Goal: Information Seeking & Learning: Learn about a topic

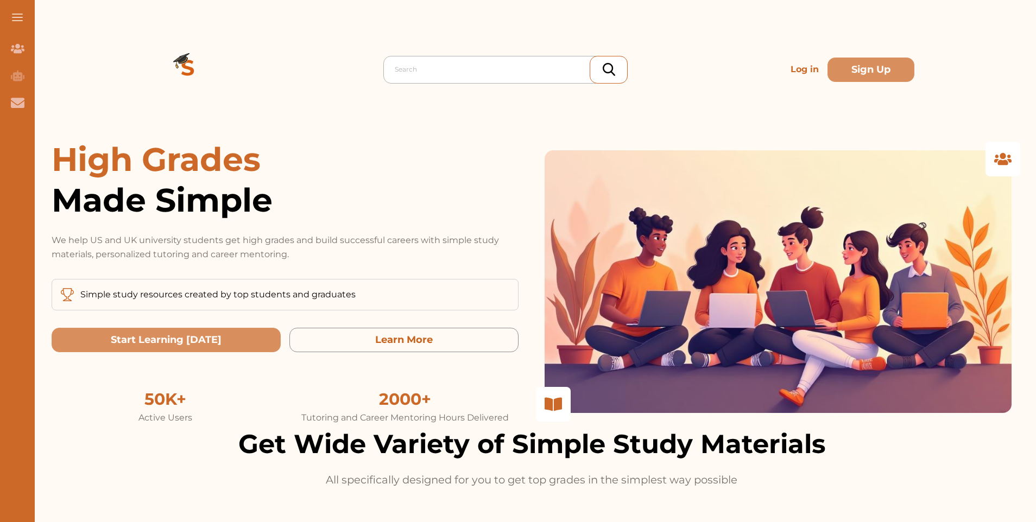
click at [480, 67] on div at bounding box center [508, 69] width 227 height 15
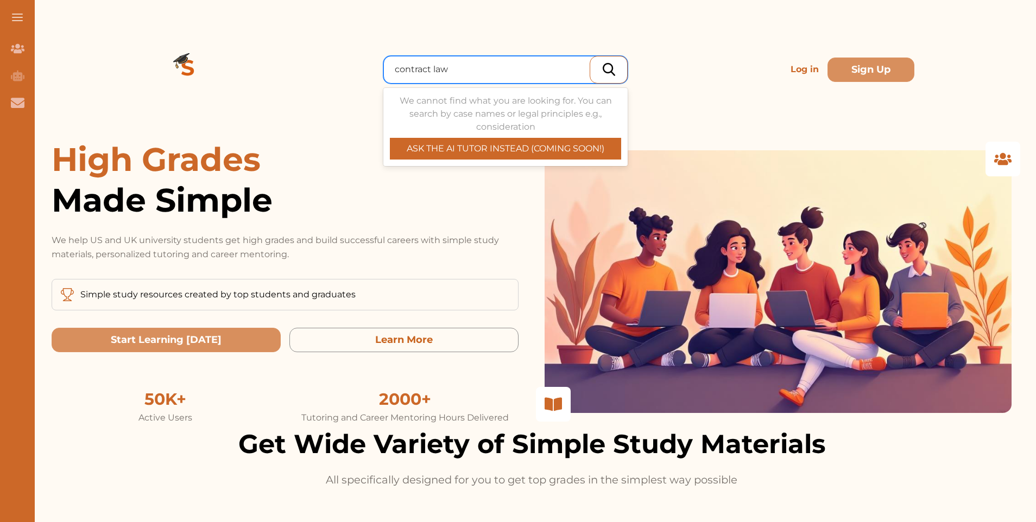
type input "contract law"
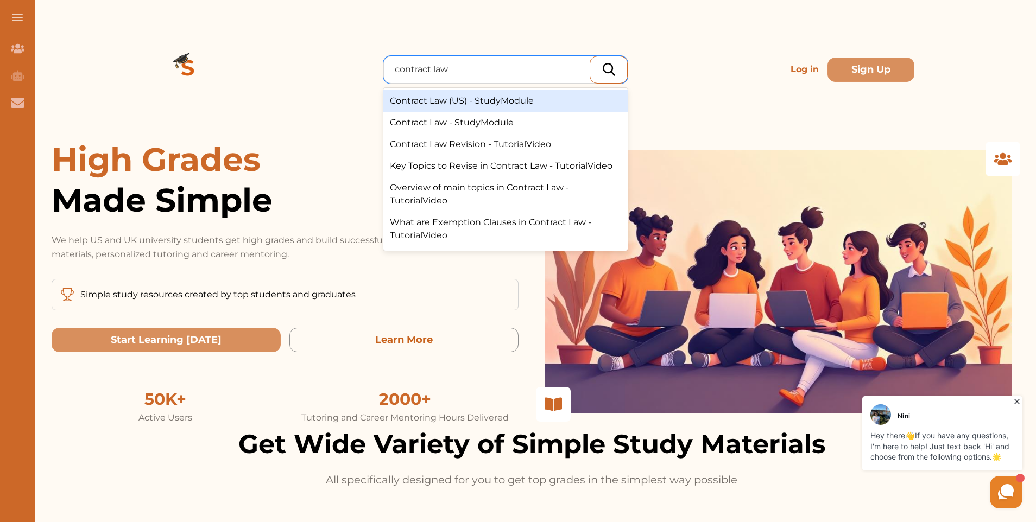
click at [406, 103] on div "Contract Law (US) - StudyModule" at bounding box center [505, 101] width 244 height 22
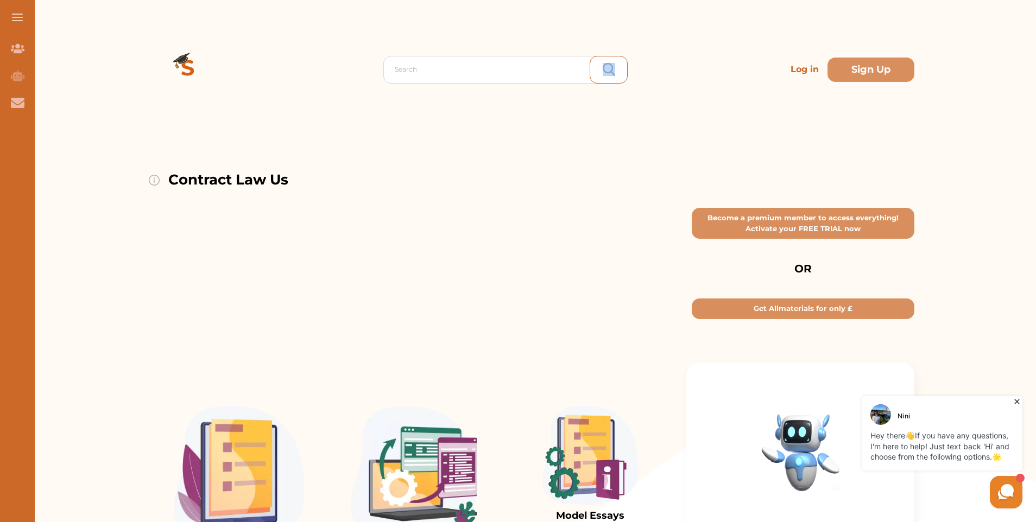
drag, startPoint x: 406, startPoint y: 103, endPoint x: 398, endPoint y: 113, distance: 12.4
click at [398, 113] on div "Search Log in Sign Up" at bounding box center [532, 69] width 766 height 139
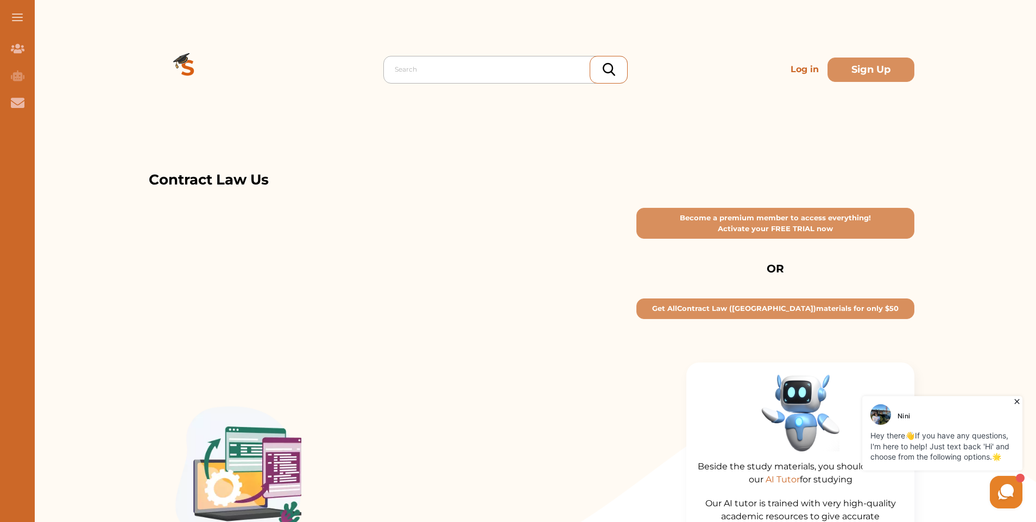
drag, startPoint x: 398, startPoint y: 113, endPoint x: 450, endPoint y: 69, distance: 67.8
click at [450, 69] on div at bounding box center [508, 69] width 227 height 15
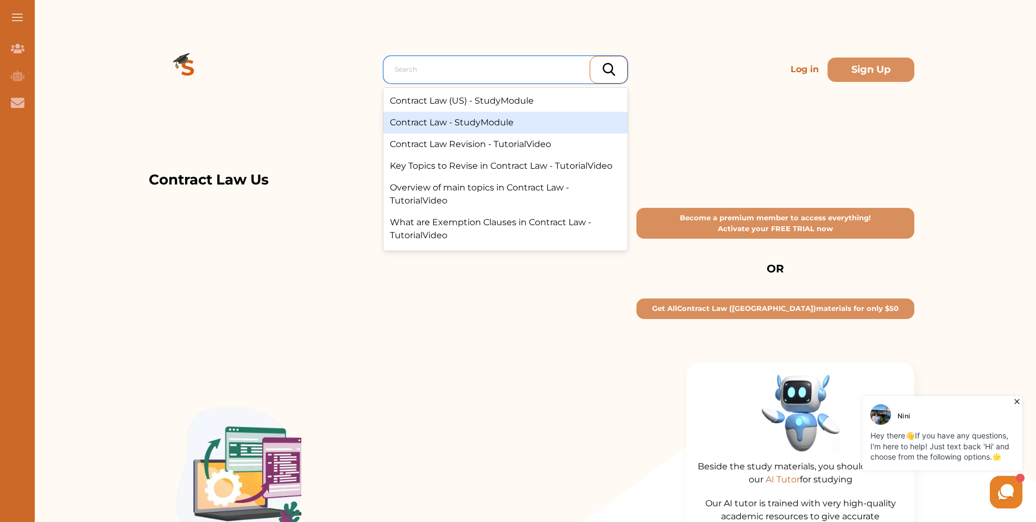
click at [456, 121] on div "Contract Law - StudyModule" at bounding box center [505, 123] width 244 height 22
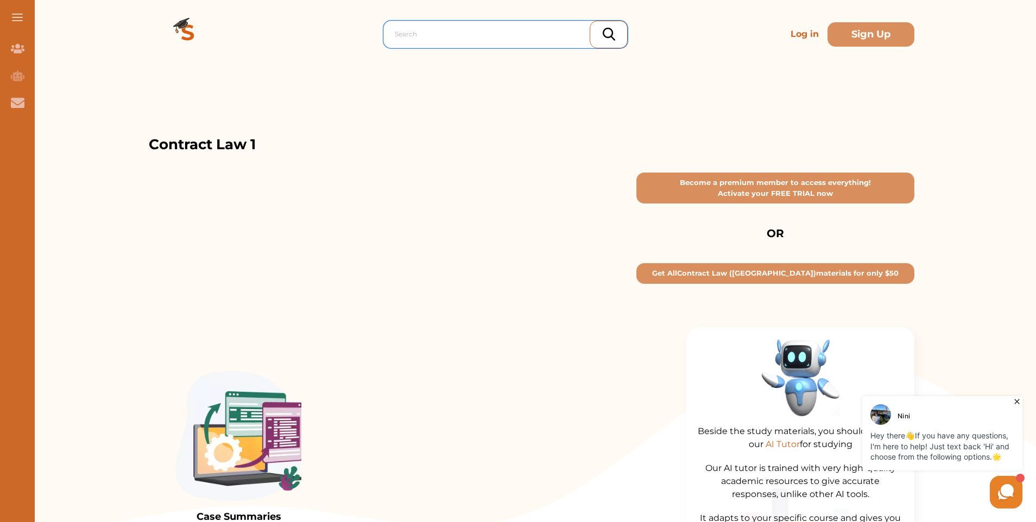
scroll to position [54, 0]
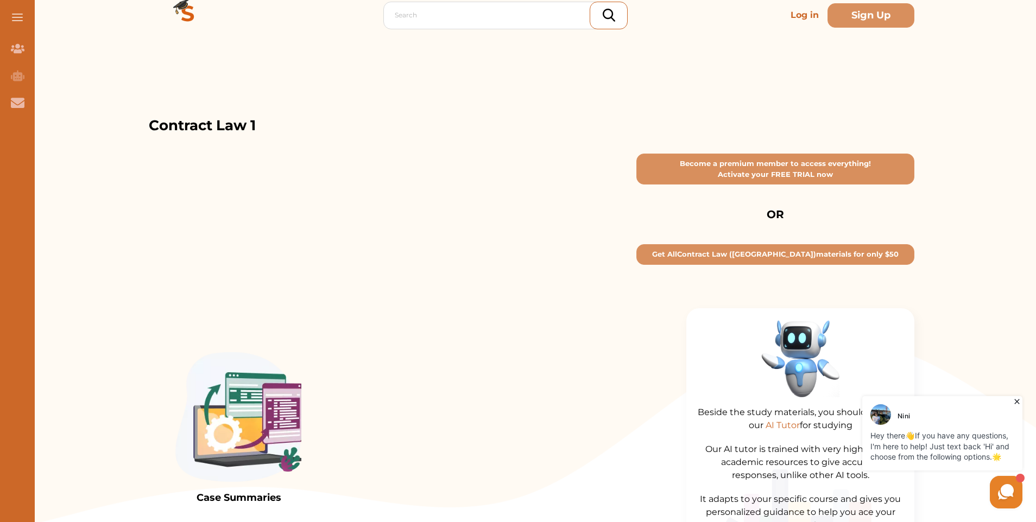
click at [1015, 398] on icon at bounding box center [1017, 401] width 11 height 11
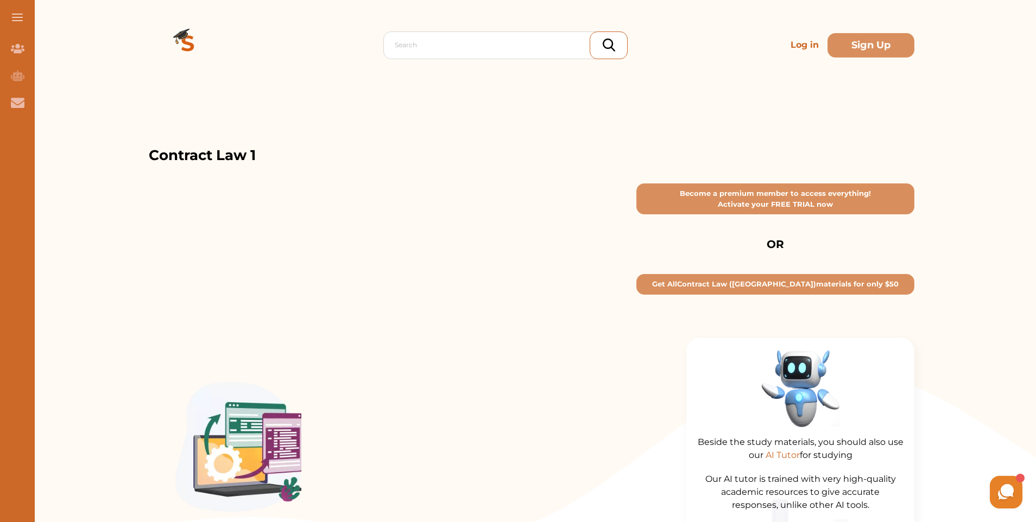
scroll to position [0, 0]
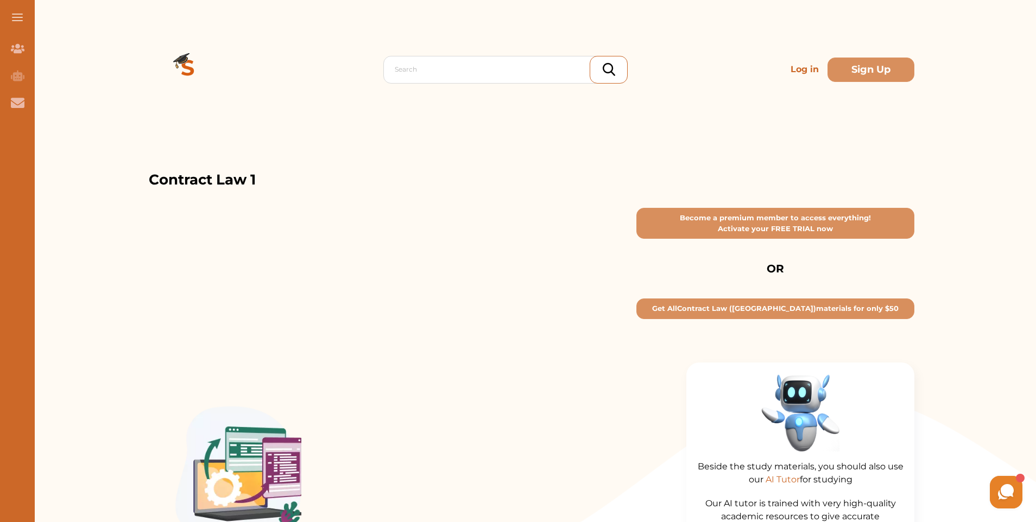
click at [10, 22] on button at bounding box center [17, 17] width 35 height 35
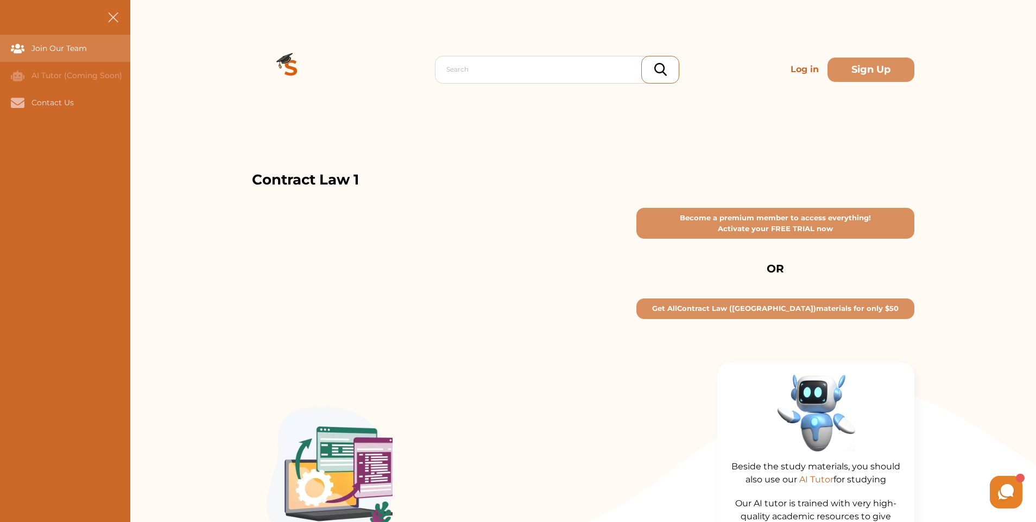
click at [0, 48] on div "Join Our Team" at bounding box center [0, 48] width 0 height 27
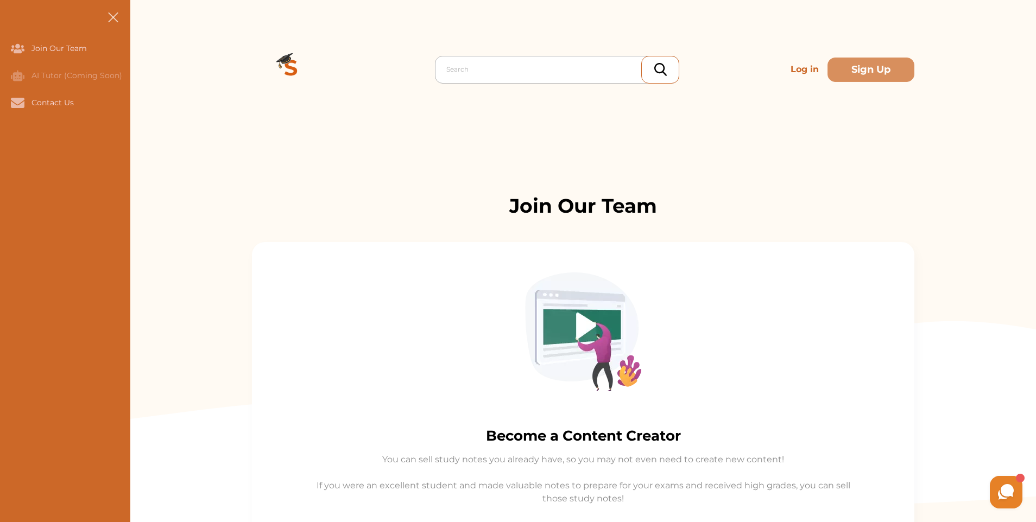
click at [494, 72] on div at bounding box center [559, 69] width 227 height 15
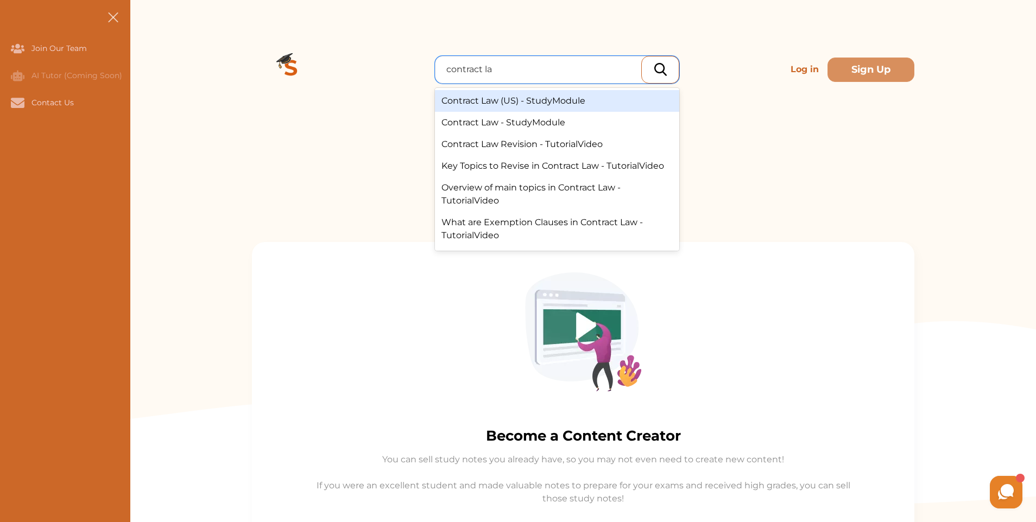
type input "contract law"
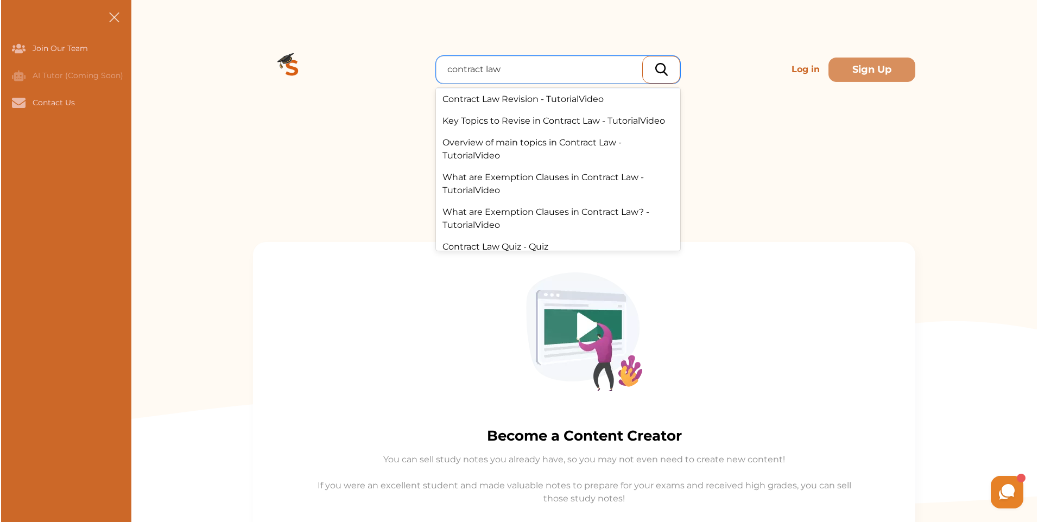
scroll to position [119, 0]
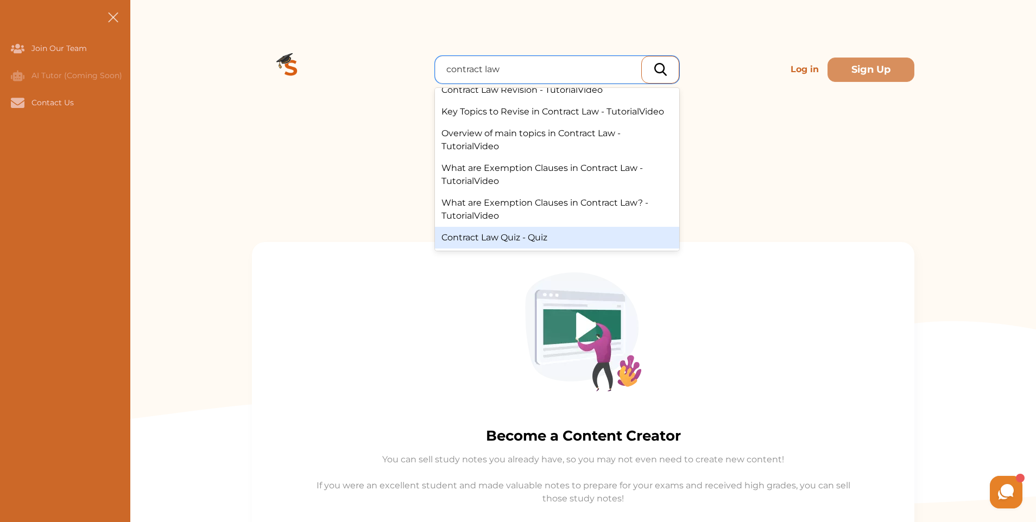
click at [517, 240] on div "Contract Law Quiz - Quiz" at bounding box center [557, 238] width 244 height 22
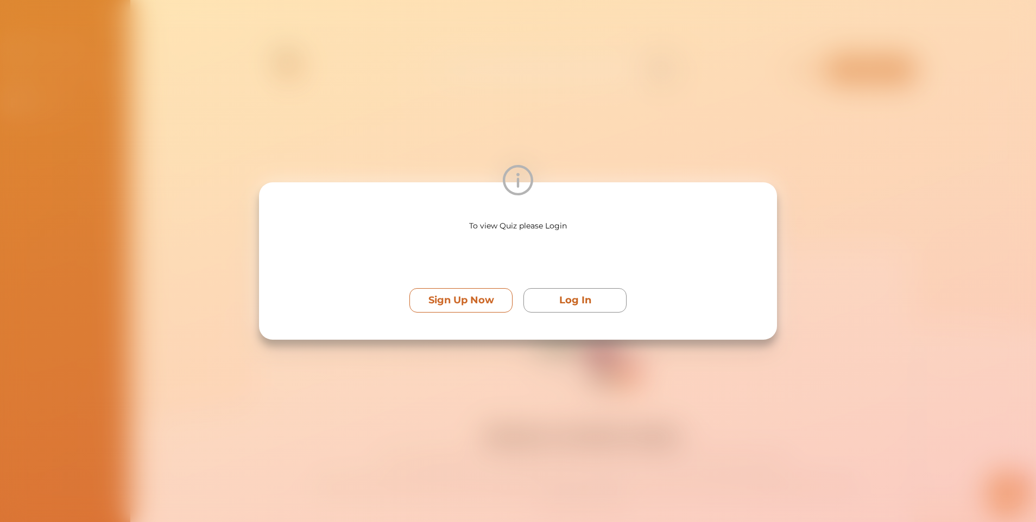
click at [509, 299] on button "Sign Up Now" at bounding box center [461, 300] width 103 height 24
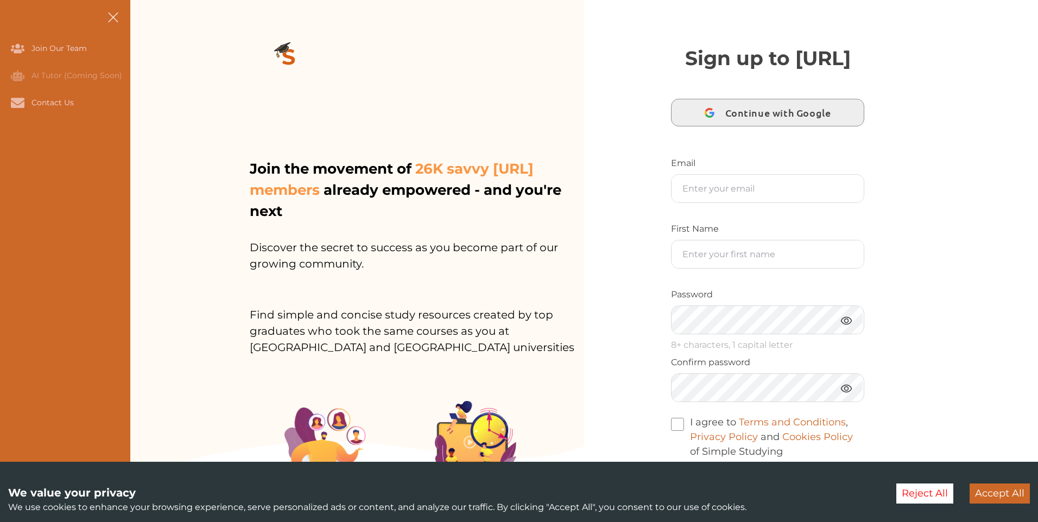
click at [747, 125] on span "Continue with Google" at bounding box center [781, 113] width 111 height 26
click at [991, 493] on button "Accept All" at bounding box center [1000, 494] width 60 height 20
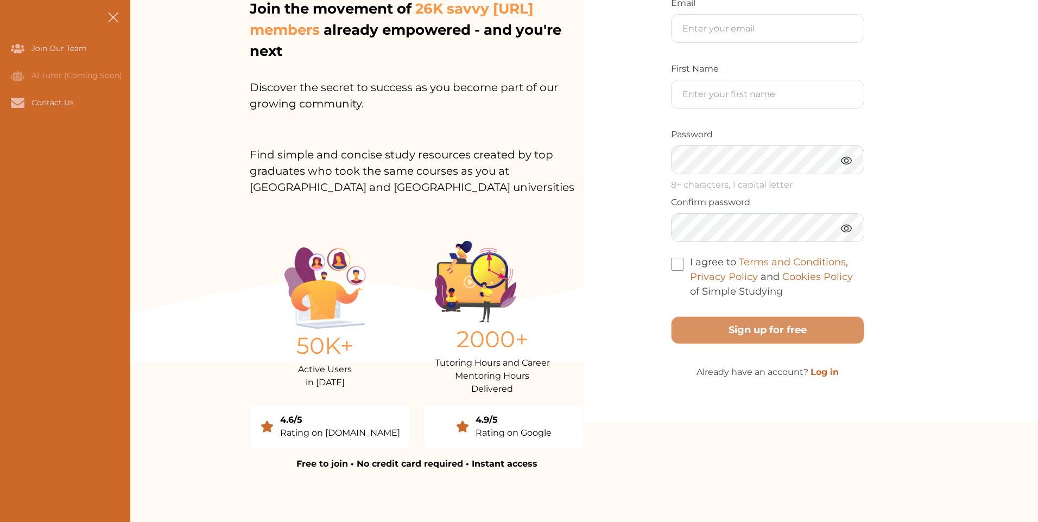
scroll to position [161, 0]
click at [111, 23] on button at bounding box center [113, 17] width 35 height 35
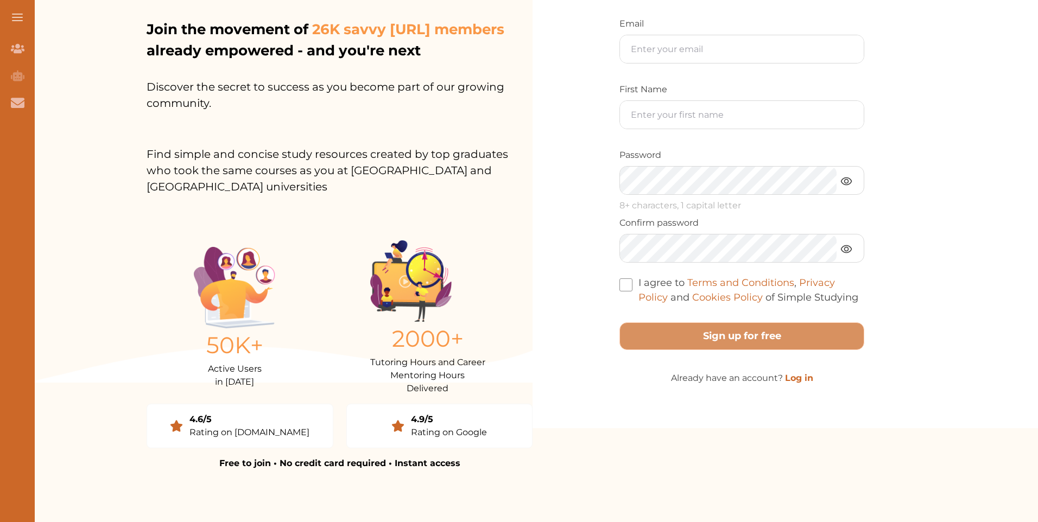
scroll to position [123, 0]
